Goal: Book appointment/travel/reservation

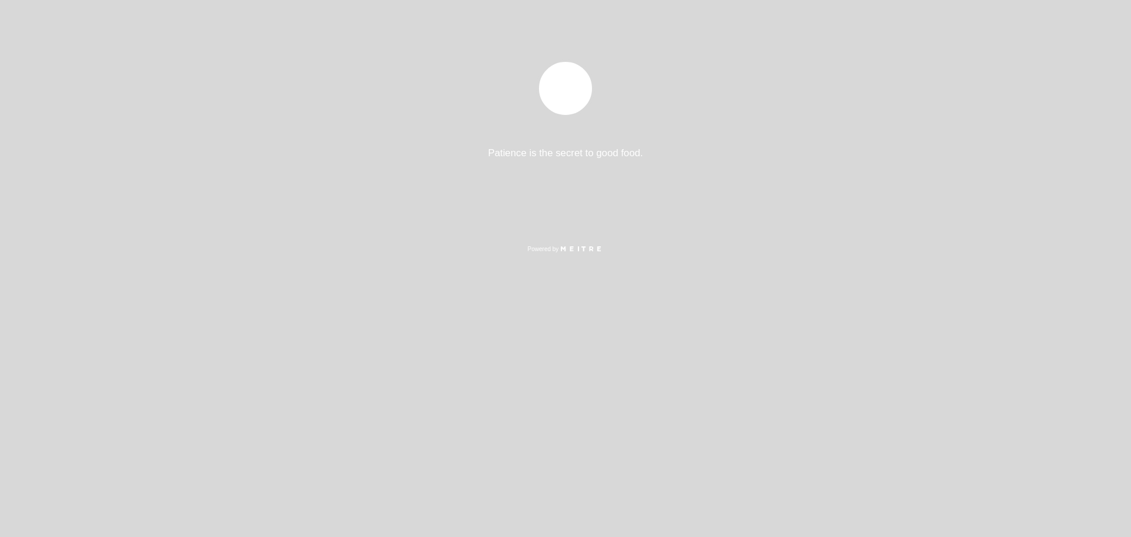
select select "es"
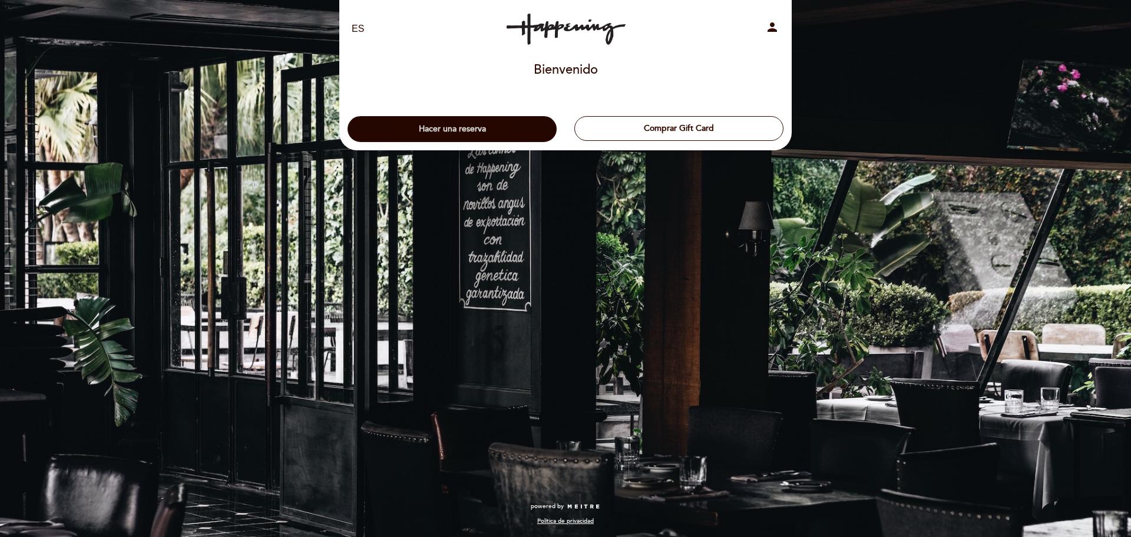
click at [503, 122] on button "Hacer una reserva" at bounding box center [452, 129] width 209 height 26
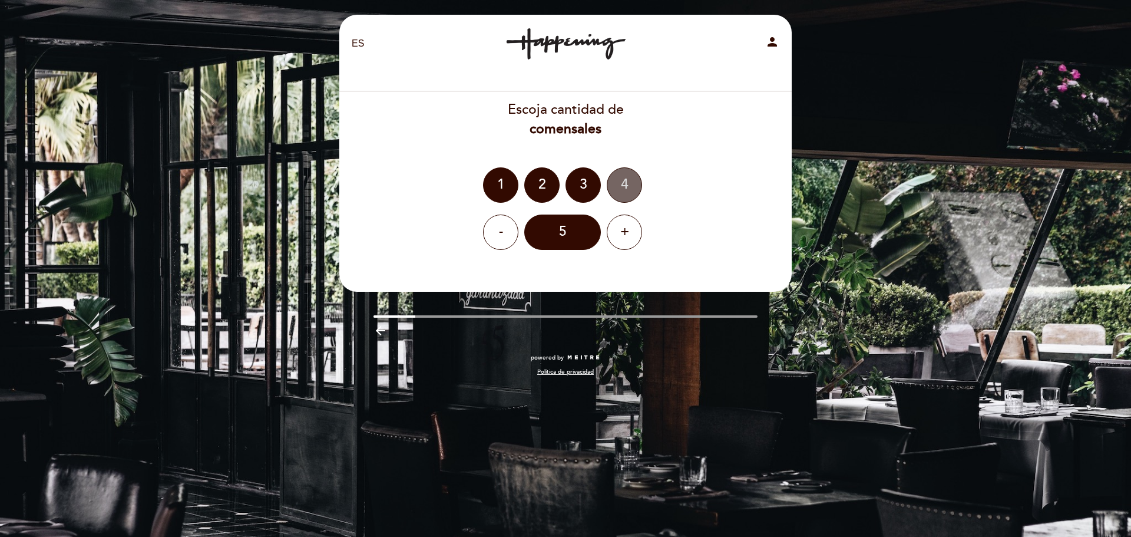
click at [623, 183] on div "4" at bounding box center [624, 184] width 35 height 35
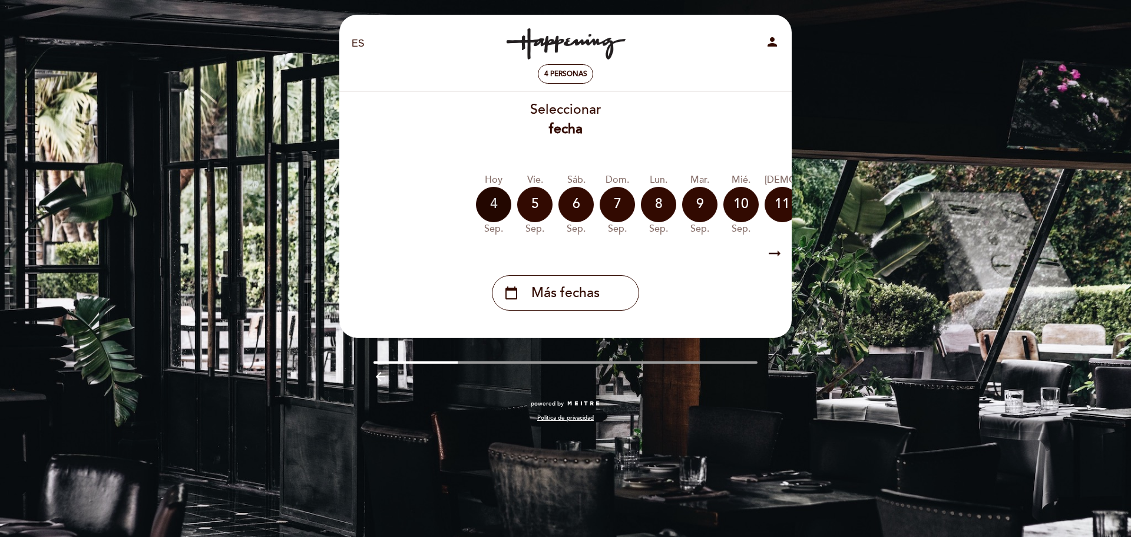
click at [495, 200] on div "4" at bounding box center [493, 204] width 35 height 35
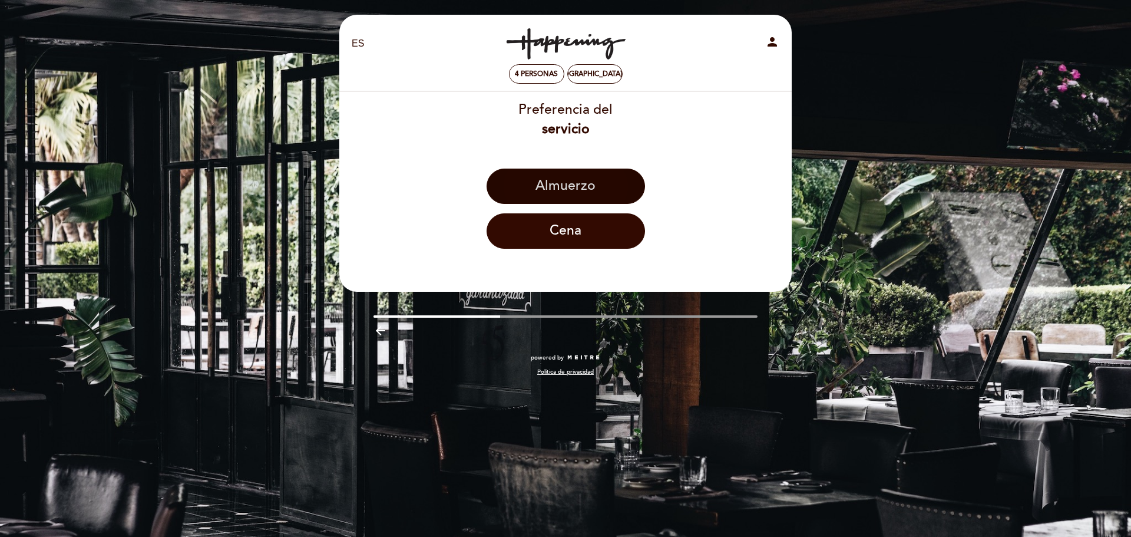
click at [567, 186] on button "Almuerzo" at bounding box center [566, 186] width 159 height 35
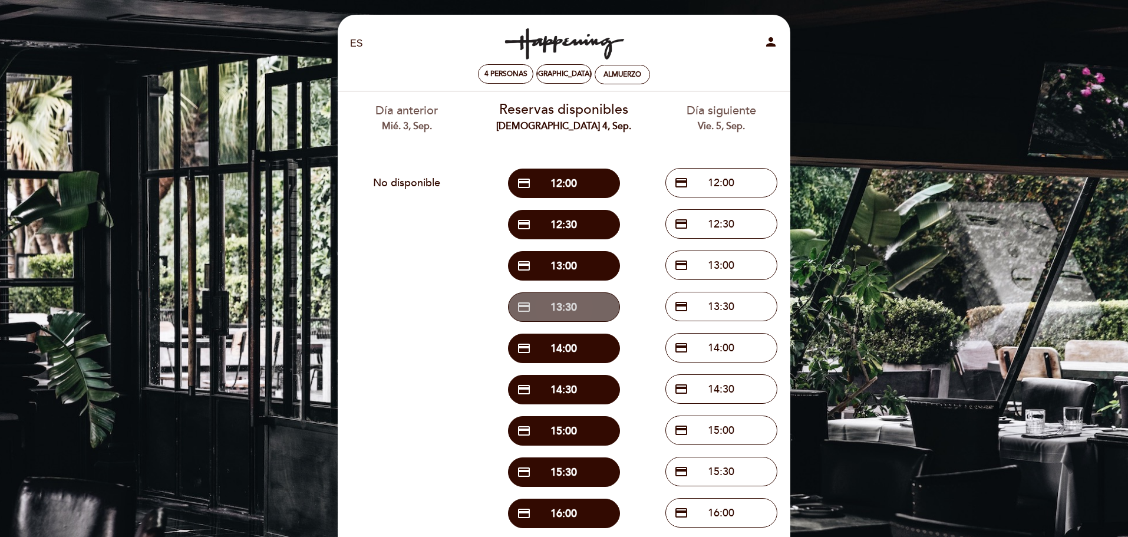
click at [576, 302] on button "credit_card 13:30" at bounding box center [564, 306] width 112 height 29
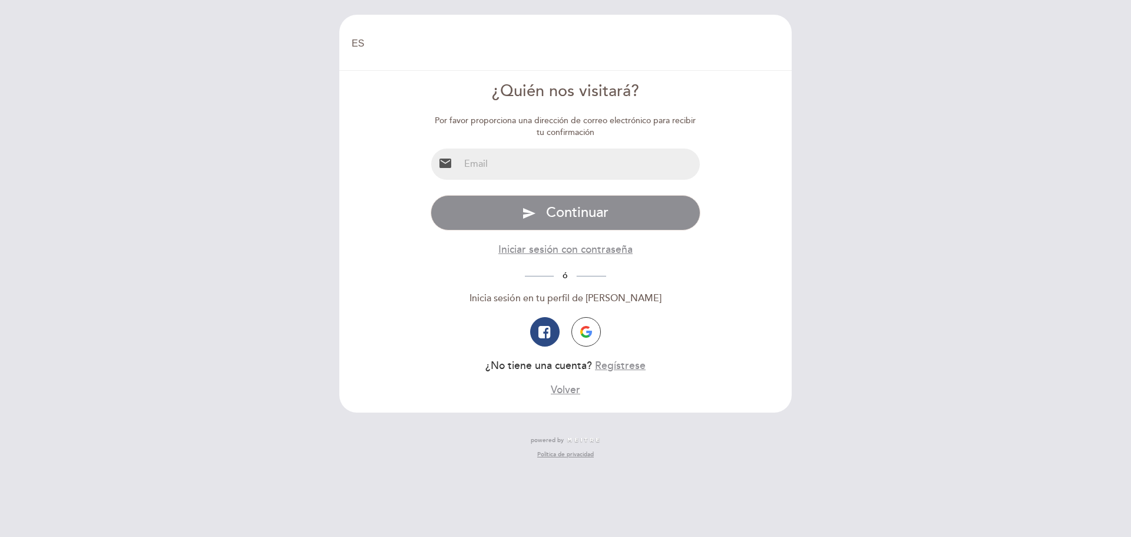
select select "es"
click at [499, 170] on input "email" at bounding box center [580, 163] width 241 height 31
type input "[EMAIL_ADDRESS][DOMAIN_NAME]"
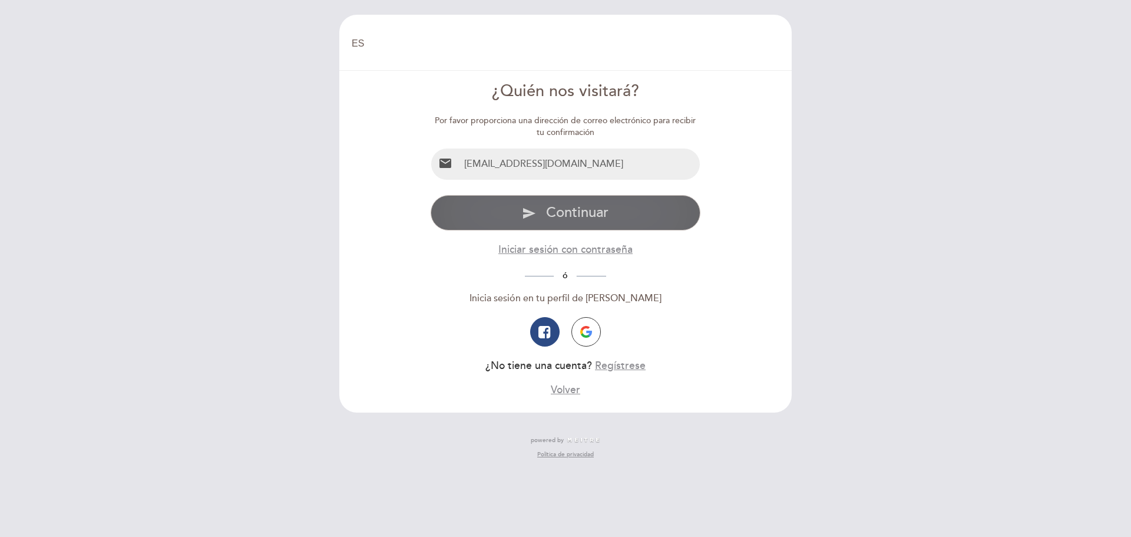
click at [550, 213] on span "Continuar" at bounding box center [577, 212] width 62 height 17
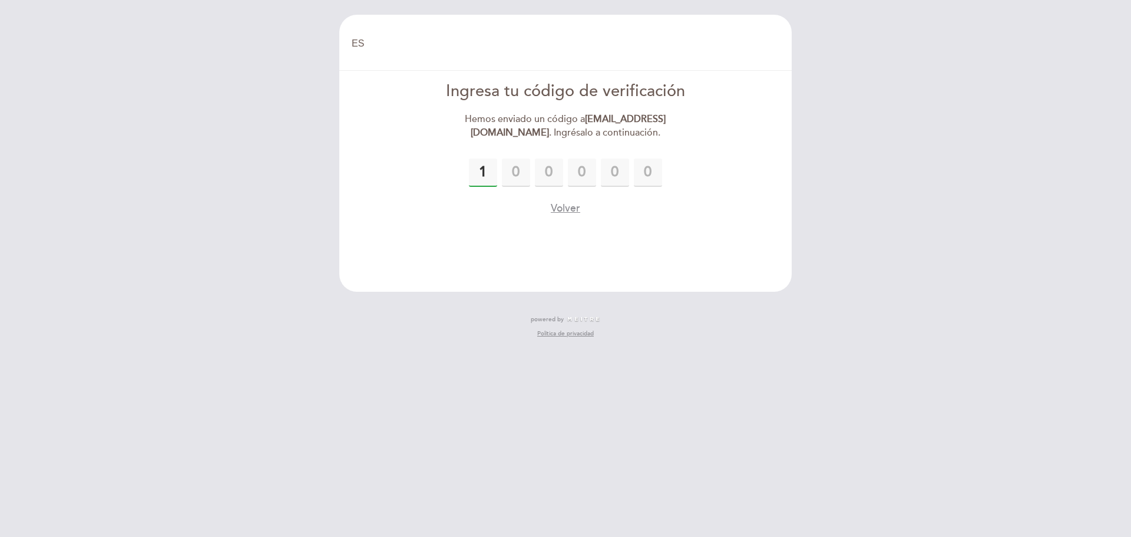
type input "1"
type input "7"
type input "0"
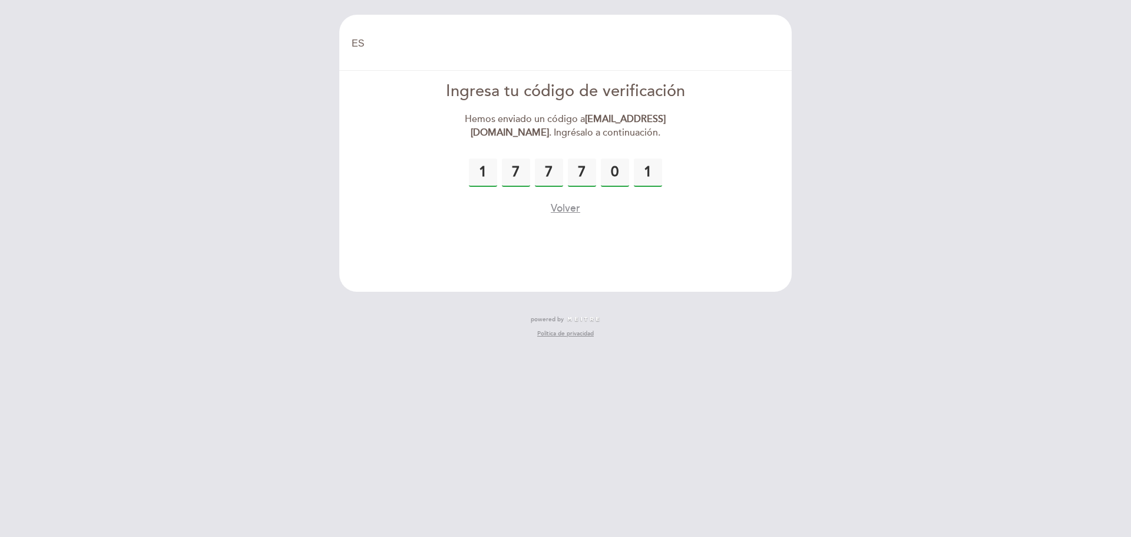
type input "1"
click at [559, 208] on button "Volver" at bounding box center [565, 208] width 29 height 15
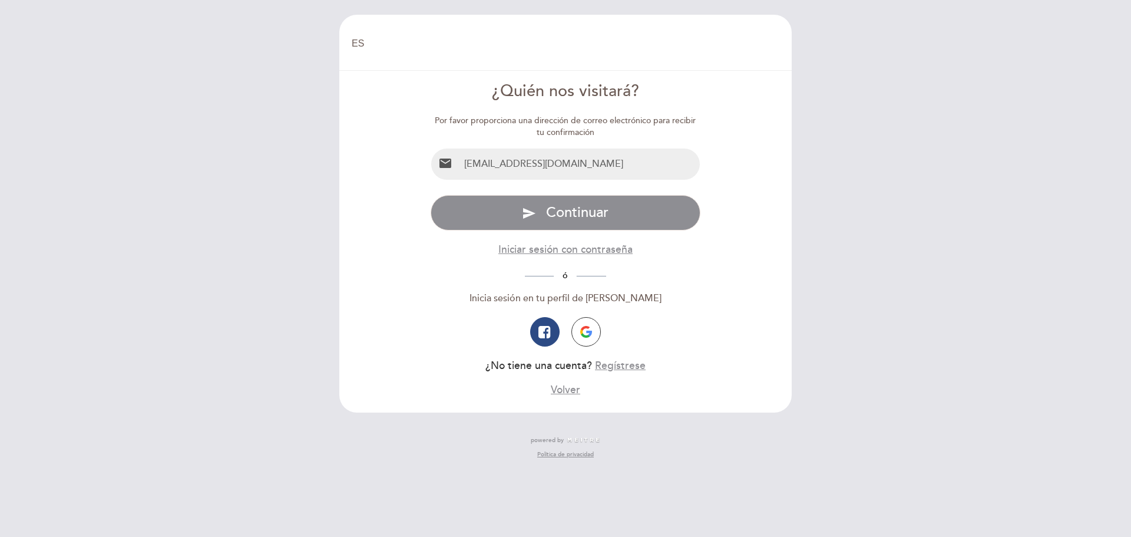
click at [559, 208] on span "Continuar" at bounding box center [577, 212] width 62 height 17
